Goal: Information Seeking & Learning: Learn about a topic

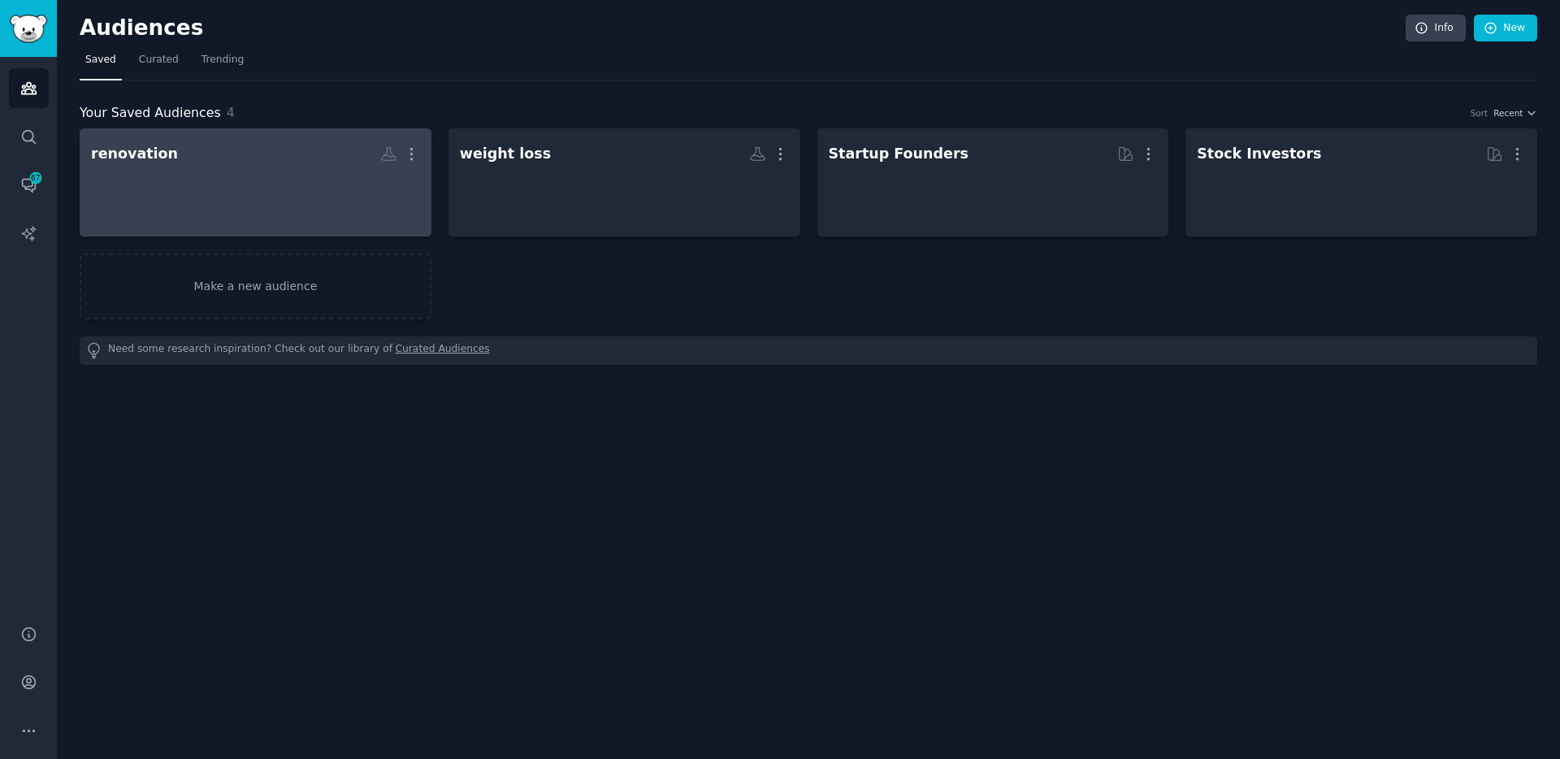
click at [194, 158] on h2 "renovation More" at bounding box center [255, 154] width 329 height 28
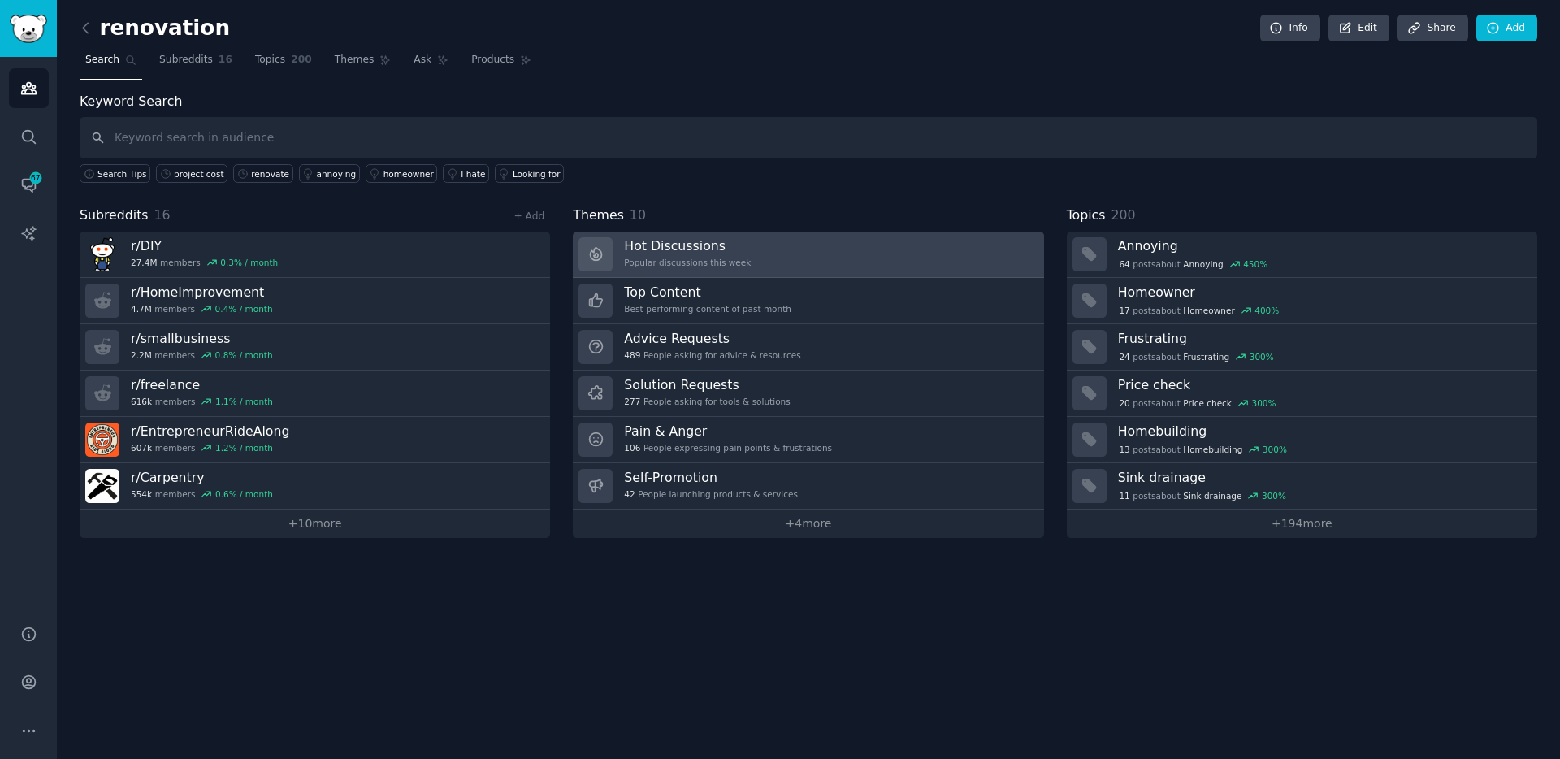
click at [692, 254] on div "Hot Discussions Popular discussions this week" at bounding box center [687, 254] width 127 height 34
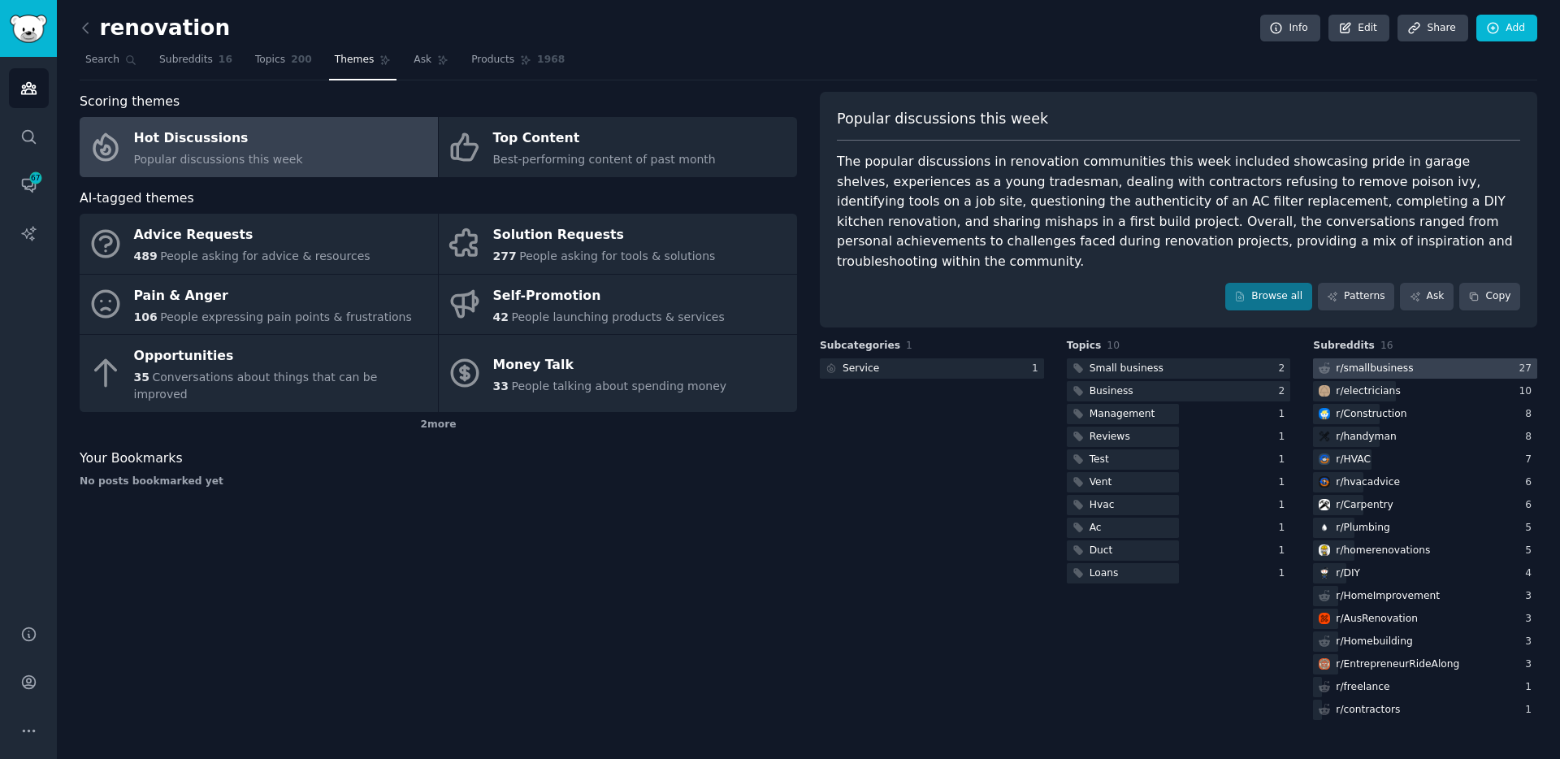
click at [1348, 362] on div "r/ smallbusiness" at bounding box center [1374, 369] width 77 height 15
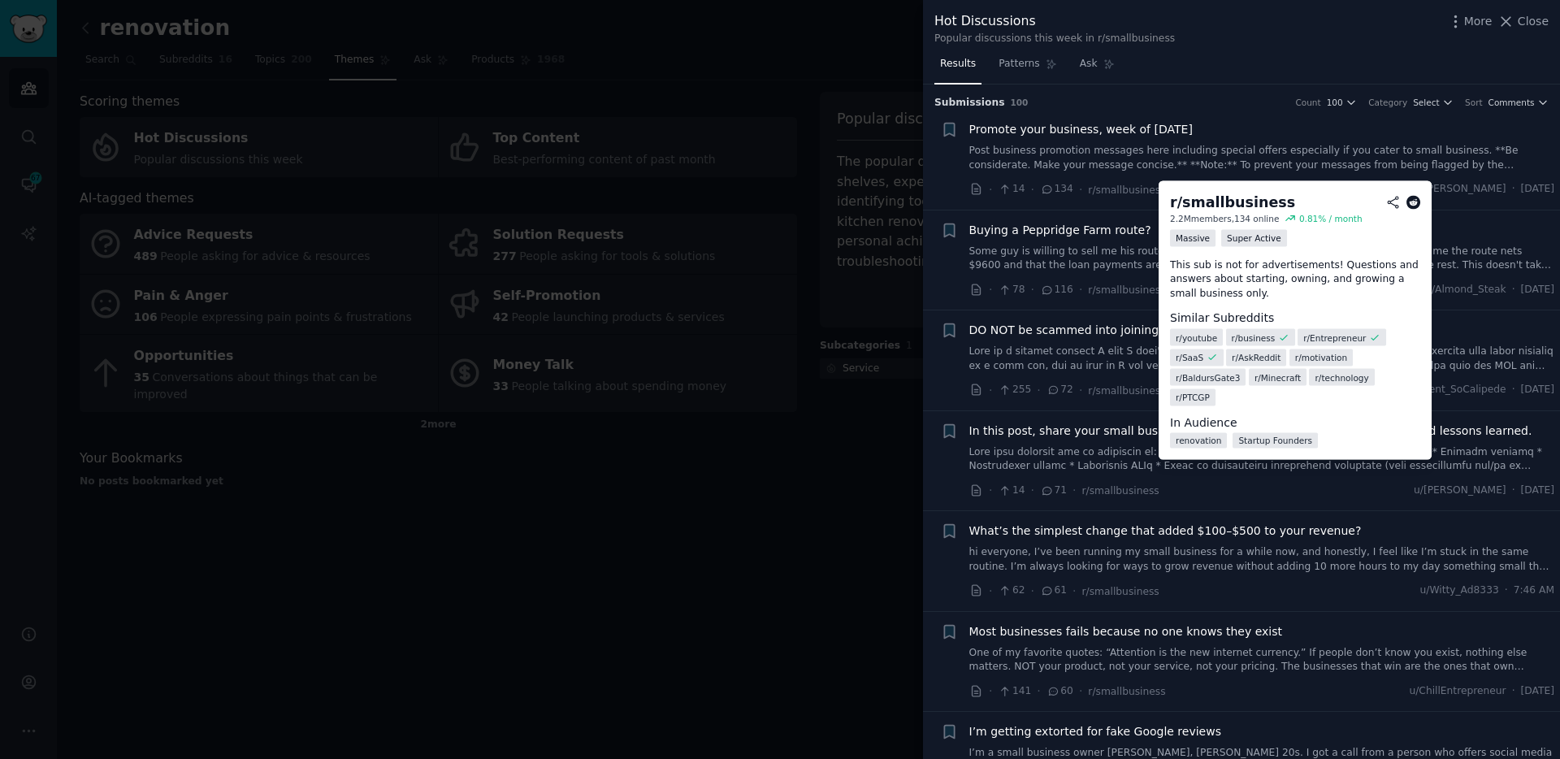
click at [1257, 208] on div "r/ smallbusiness" at bounding box center [1232, 203] width 125 height 20
click at [1103, 197] on span "r/smallbusiness" at bounding box center [1126, 189] width 77 height 17
click at [1107, 192] on span "r/smallbusiness" at bounding box center [1126, 189] width 77 height 11
click at [1421, 202] on div "r/ smallbusiness 2.2M members, 134 online 0.81 % / month Massive Super Active T…" at bounding box center [1295, 320] width 273 height 279
click at [1416, 204] on icon at bounding box center [1413, 202] width 15 height 15
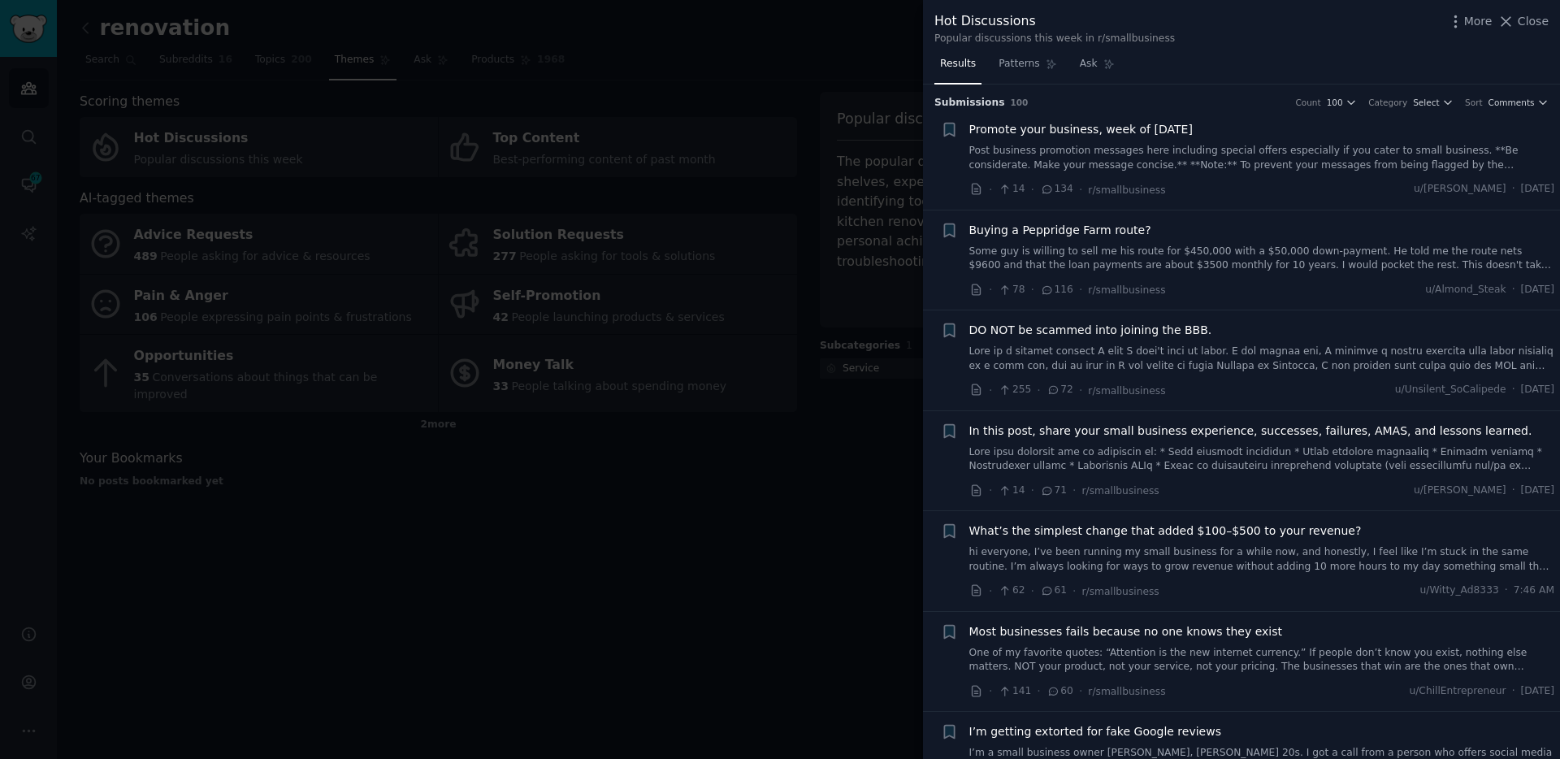
click at [1044, 193] on icon at bounding box center [1047, 188] width 9 height 7
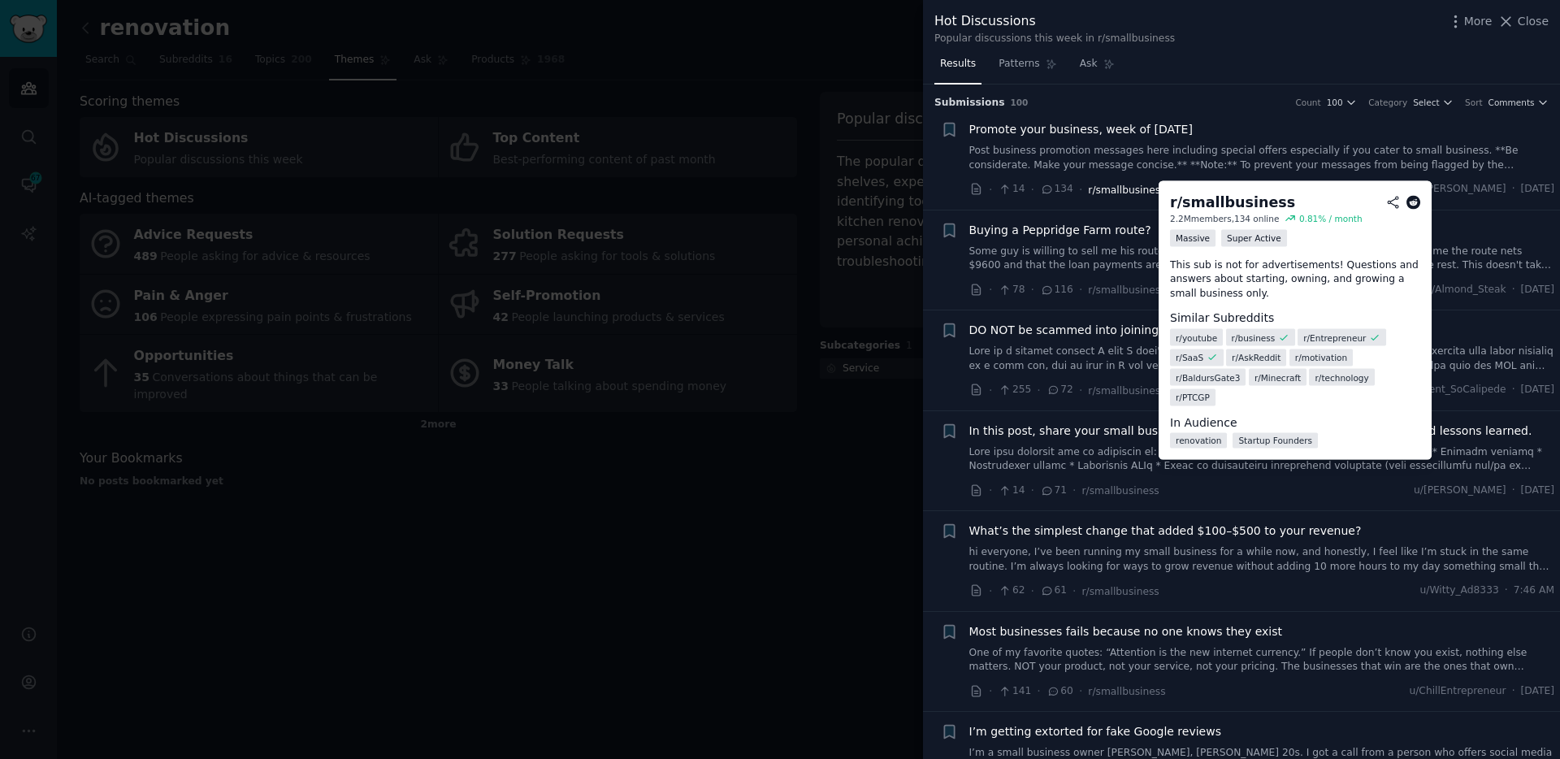
click at [1109, 191] on span "r/smallbusiness" at bounding box center [1126, 189] width 77 height 11
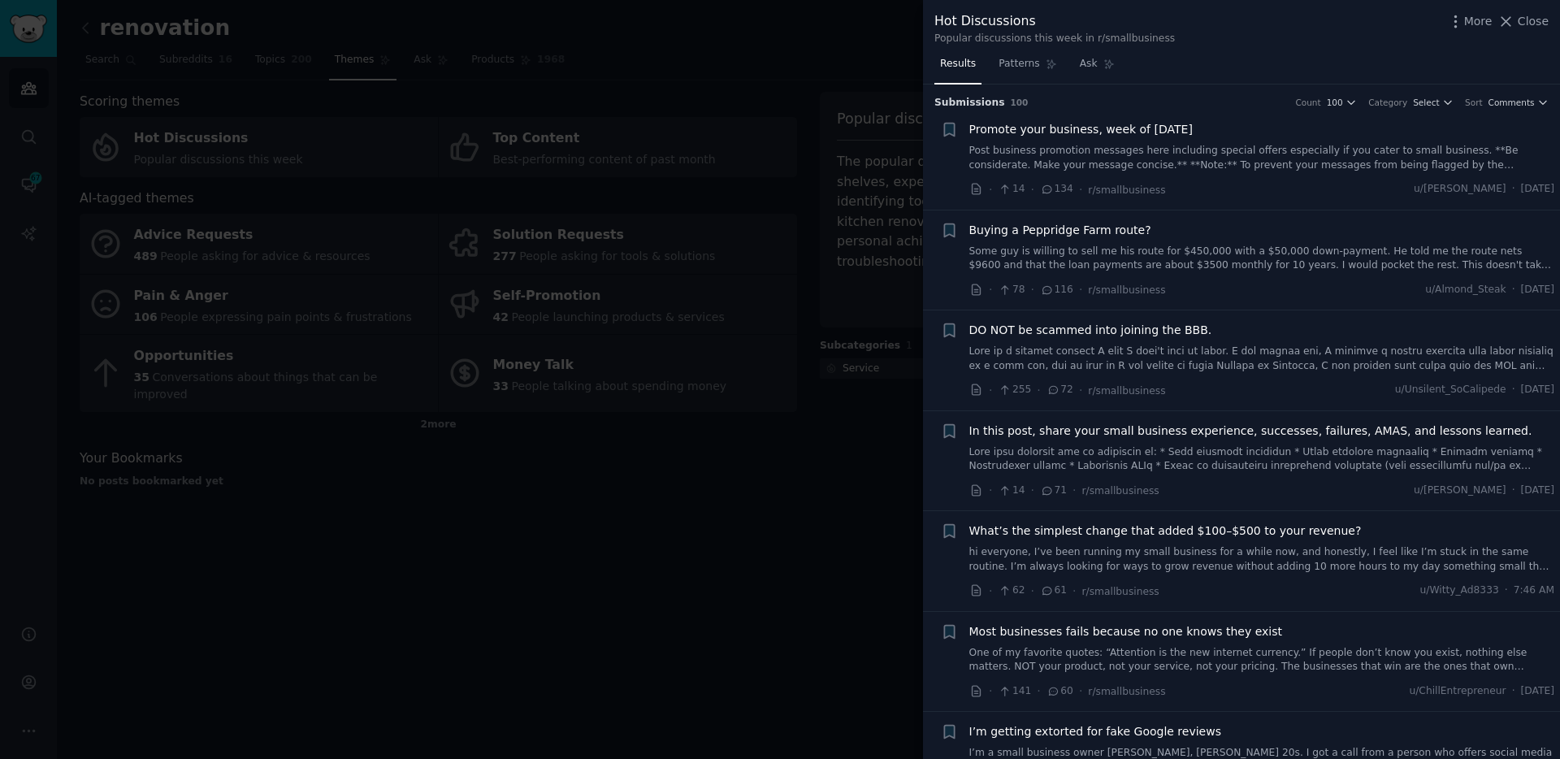
click at [1006, 190] on icon at bounding box center [1005, 189] width 15 height 11
click at [981, 189] on icon at bounding box center [976, 189] width 15 height 15
